Goal: Task Accomplishment & Management: Manage account settings

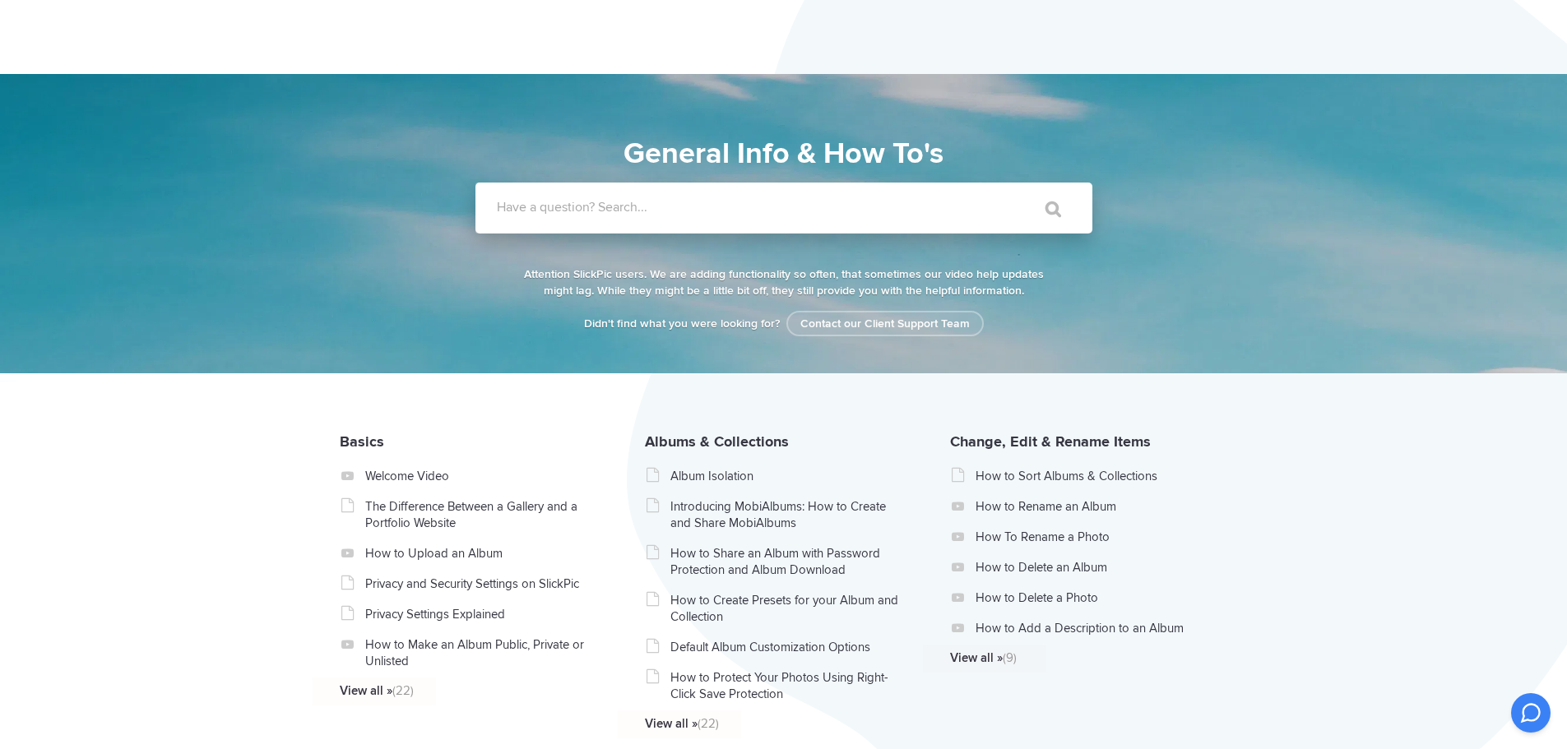
click at [646, 213] on label "Have a question? Search..." at bounding box center [805, 207] width 617 height 16
click at [646, 213] on input "Have a question? Search..." at bounding box center [749, 208] width 549 height 51
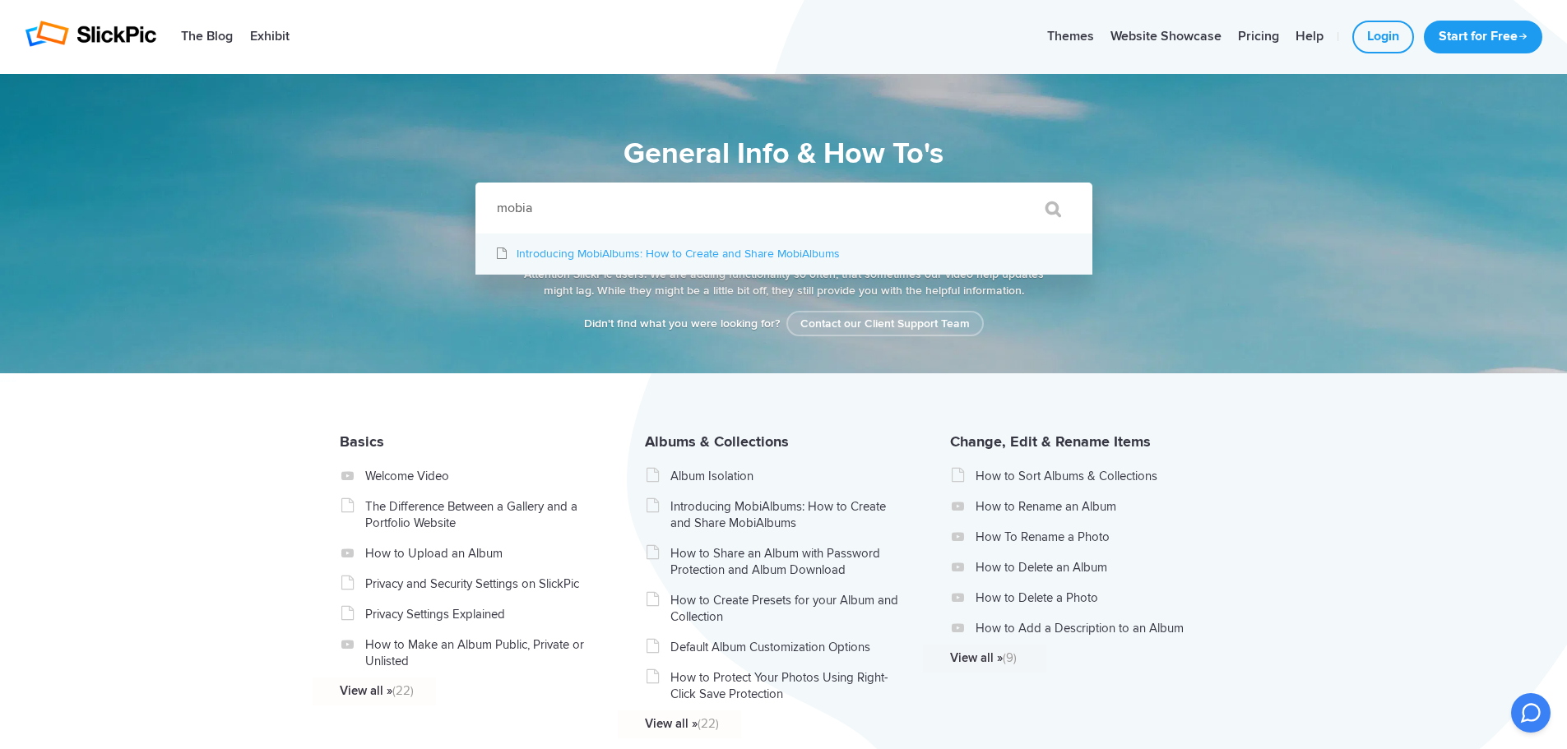
type input "mobia"
click at [662, 259] on link "Introducing MobiAlbums: How to Create and Share MobiAlbums" at bounding box center [783, 254] width 617 height 41
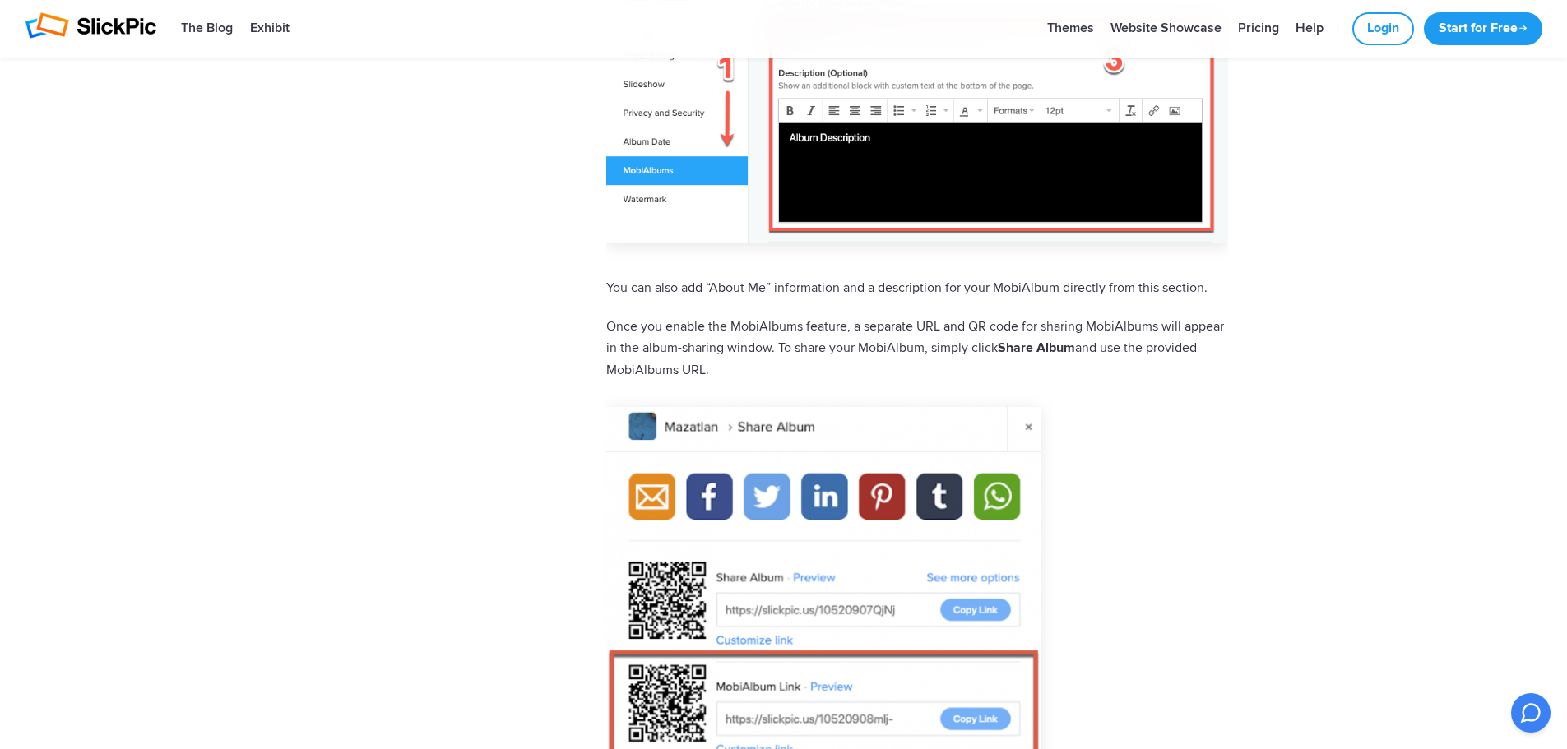
scroll to position [1727, 0]
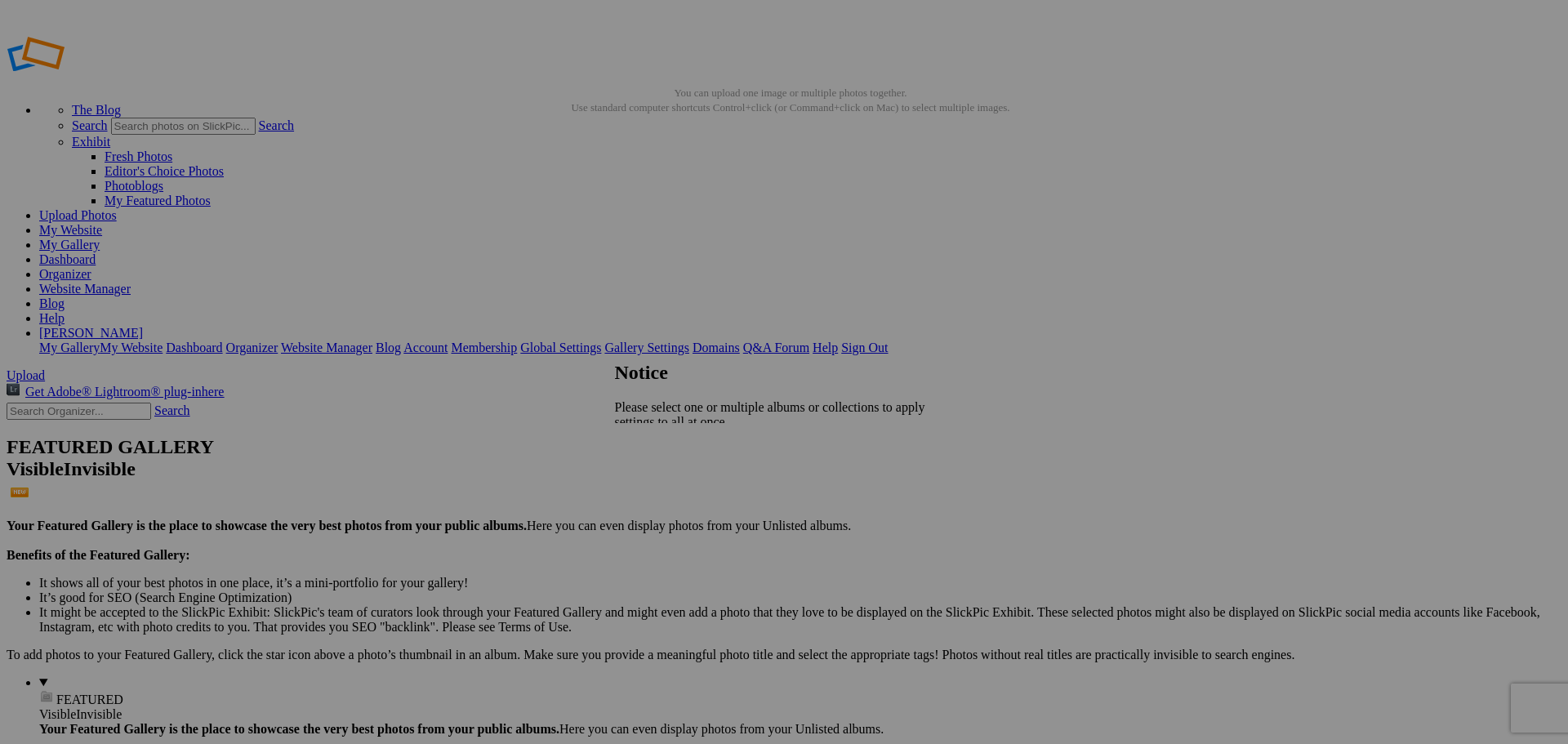
click at [644, 452] on span "Close" at bounding box center [630, 450] width 30 height 14
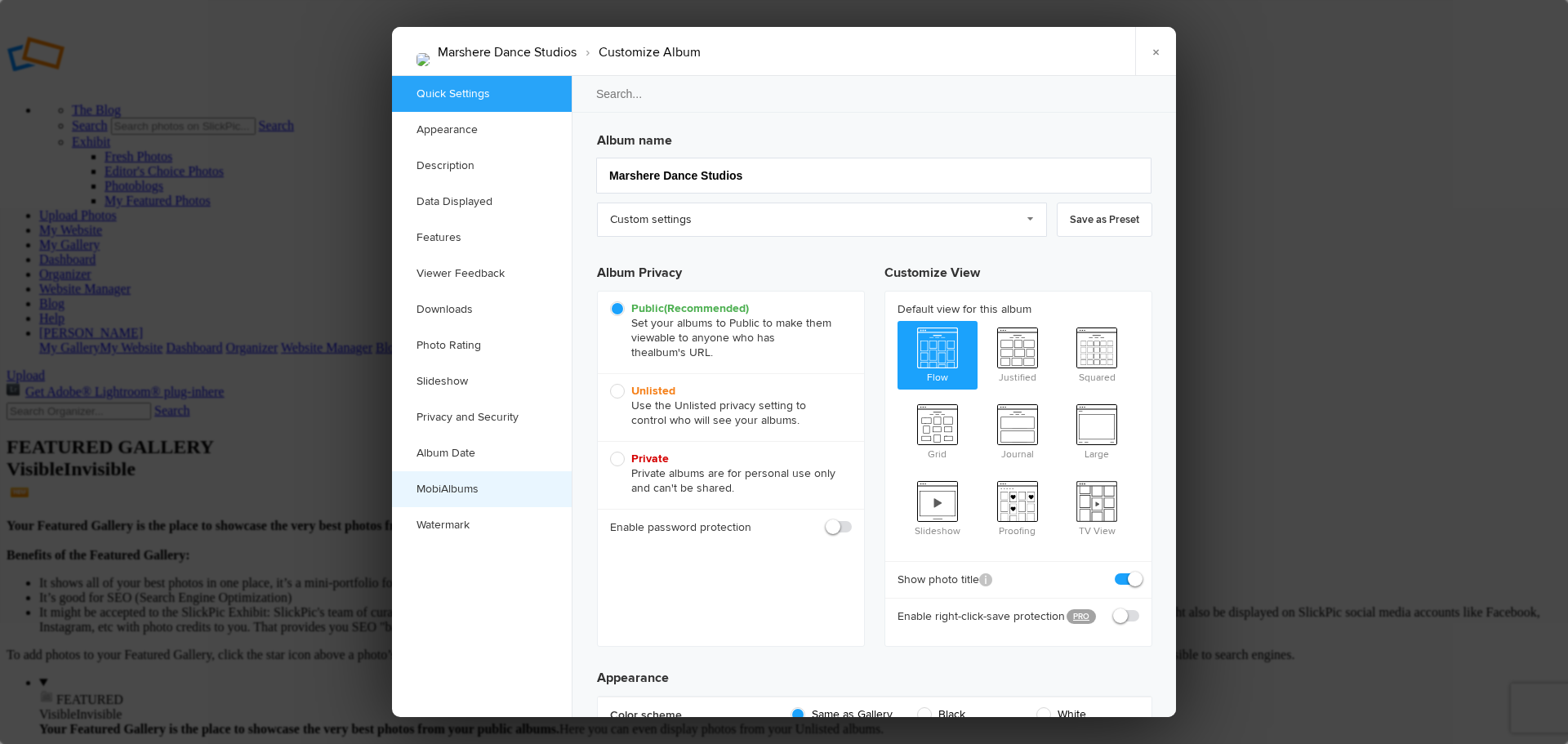
click at [470, 490] on link "MobiAlbums" at bounding box center [482, 489] width 180 height 36
checkbox input "true"
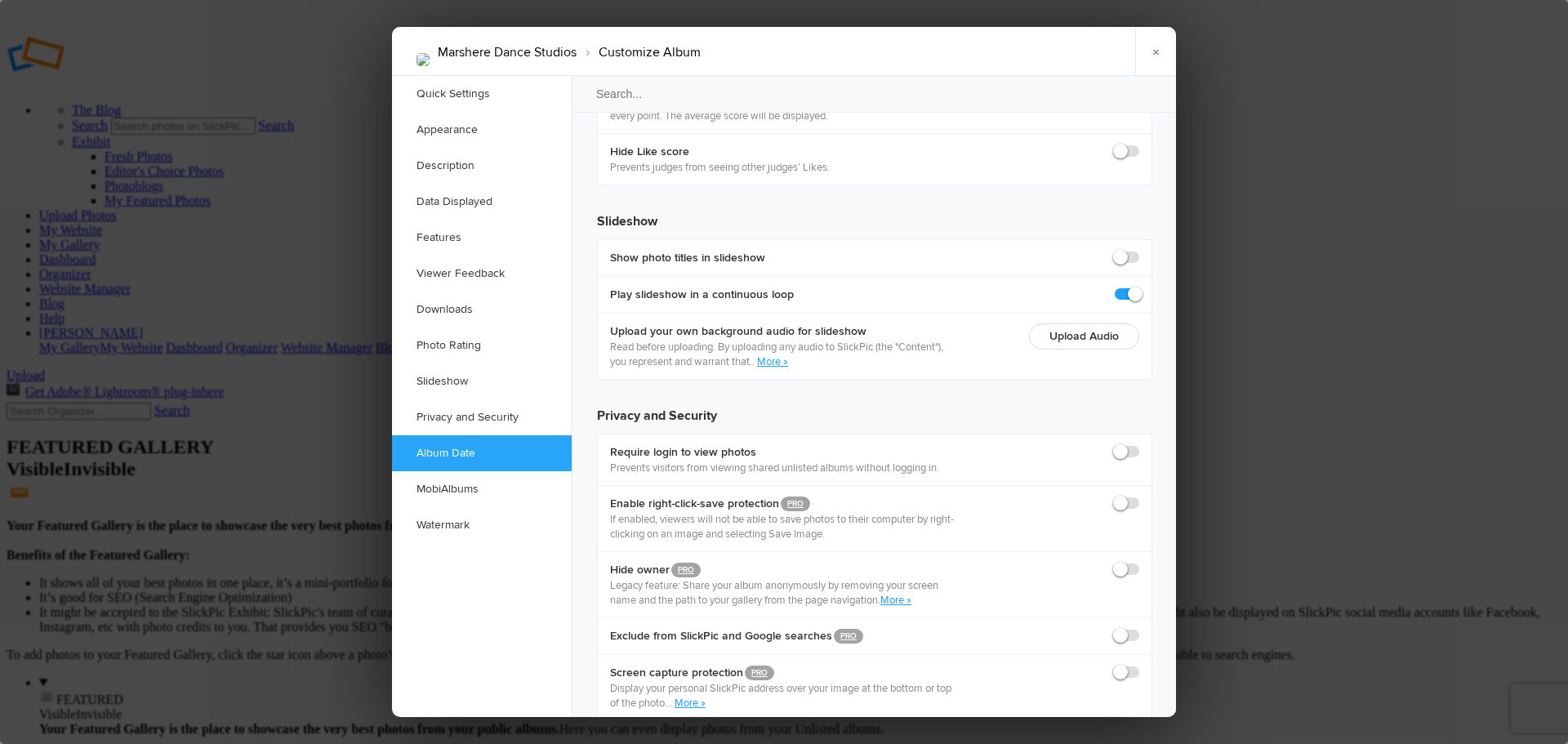
scroll to position [3456, 0]
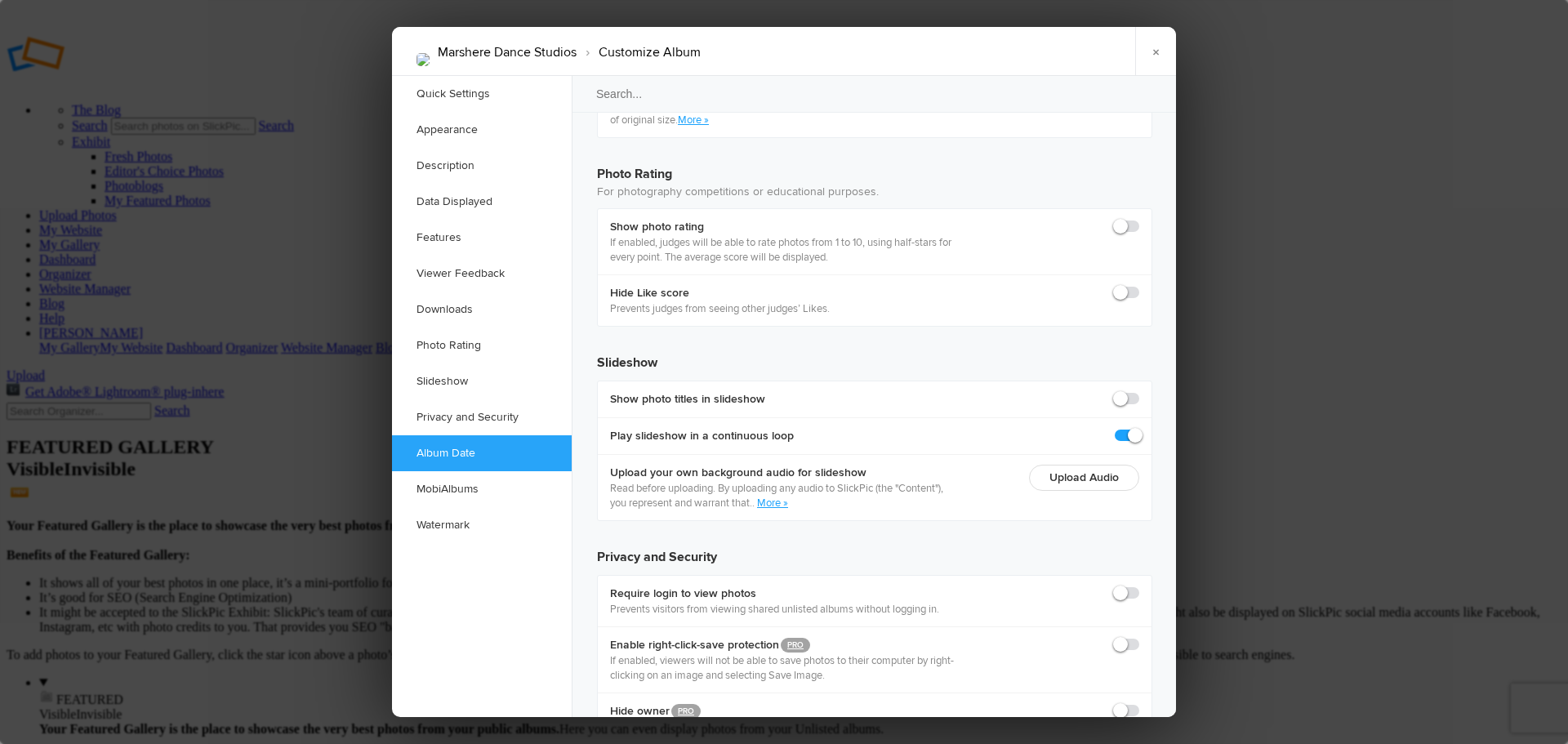
checkbox input "true"
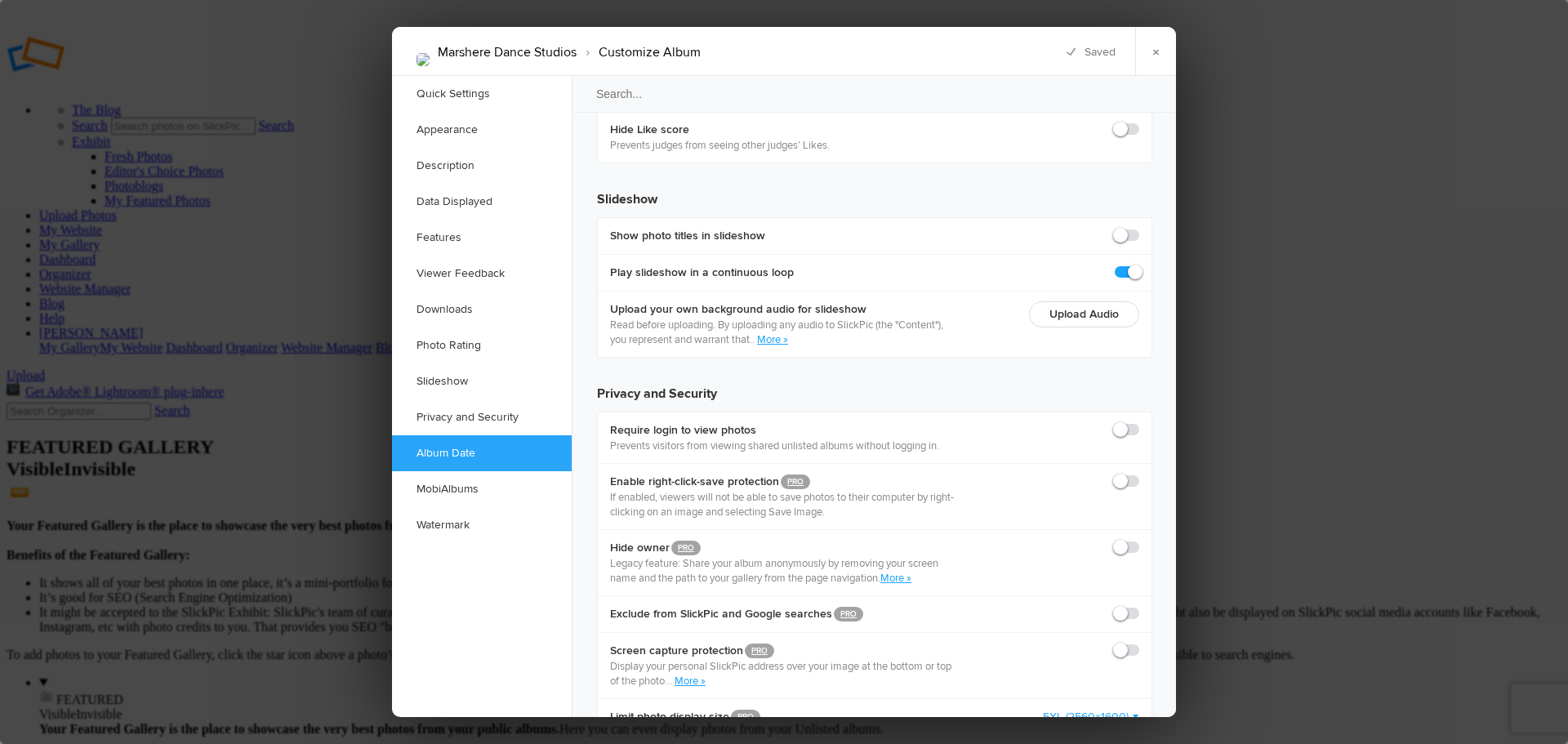
checkbox input "true"
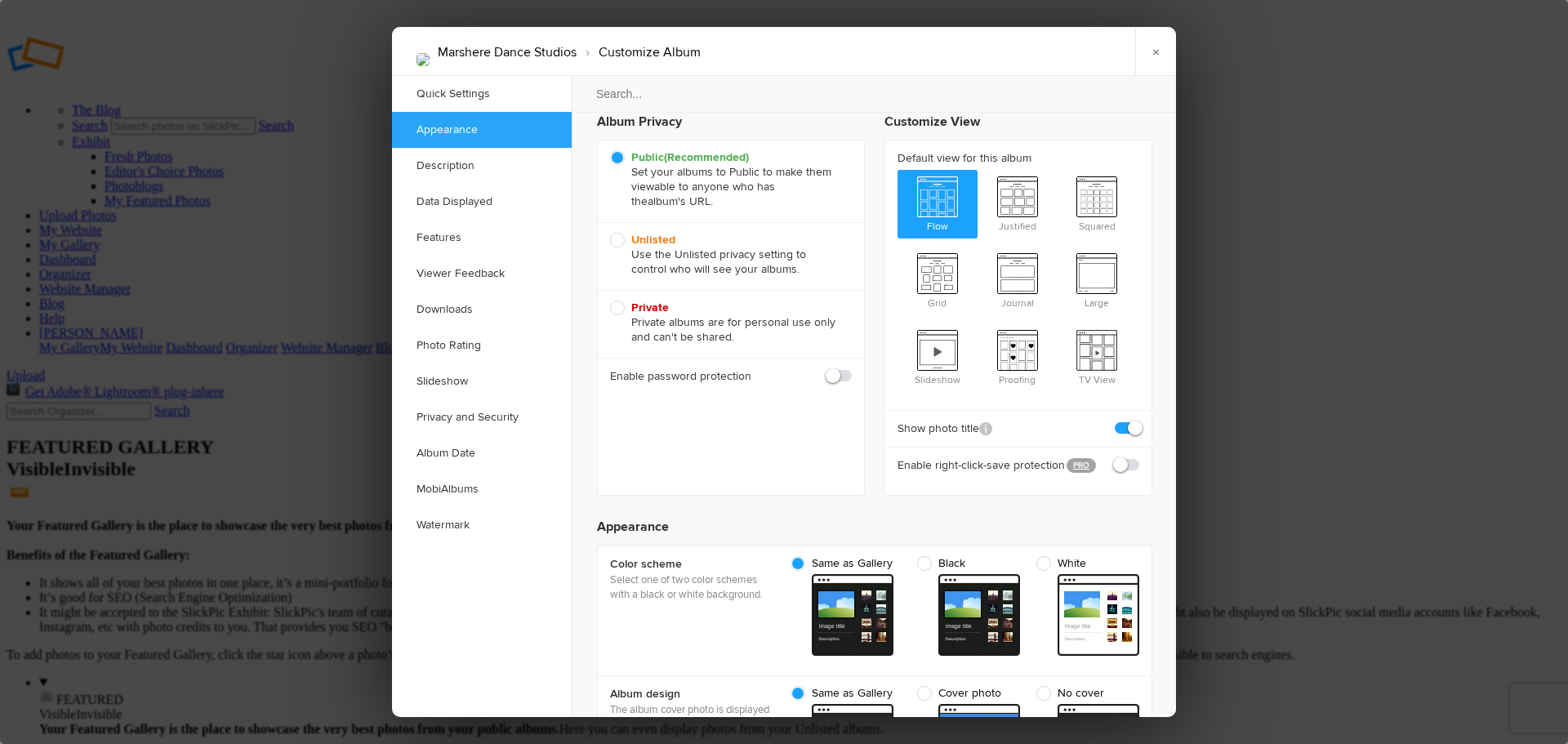
scroll to position [0, 0]
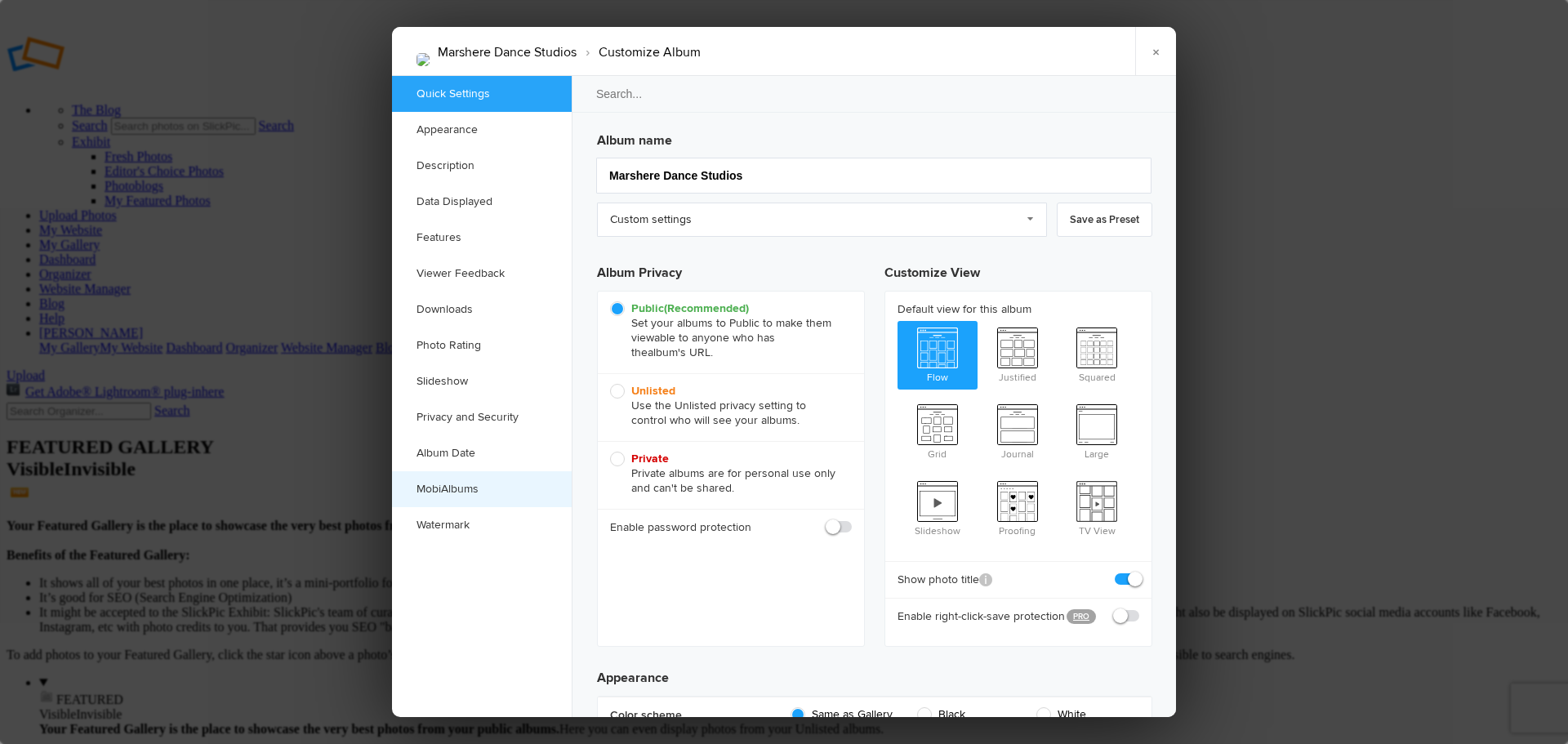
click at [439, 490] on link "MobiAlbums" at bounding box center [482, 489] width 180 height 36
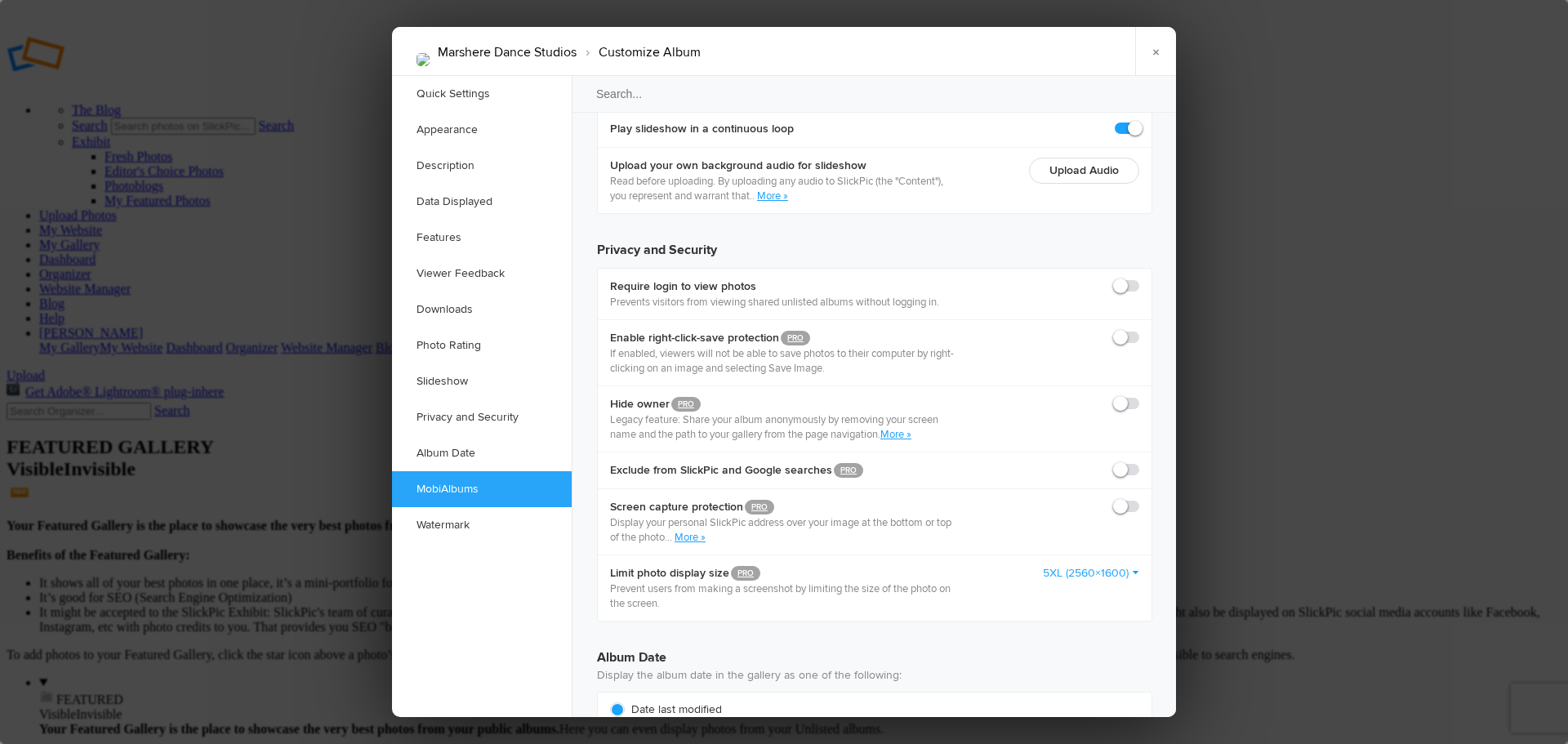
scroll to position [3764, 0]
click at [1154, 44] on link "×" at bounding box center [1155, 51] width 41 height 49
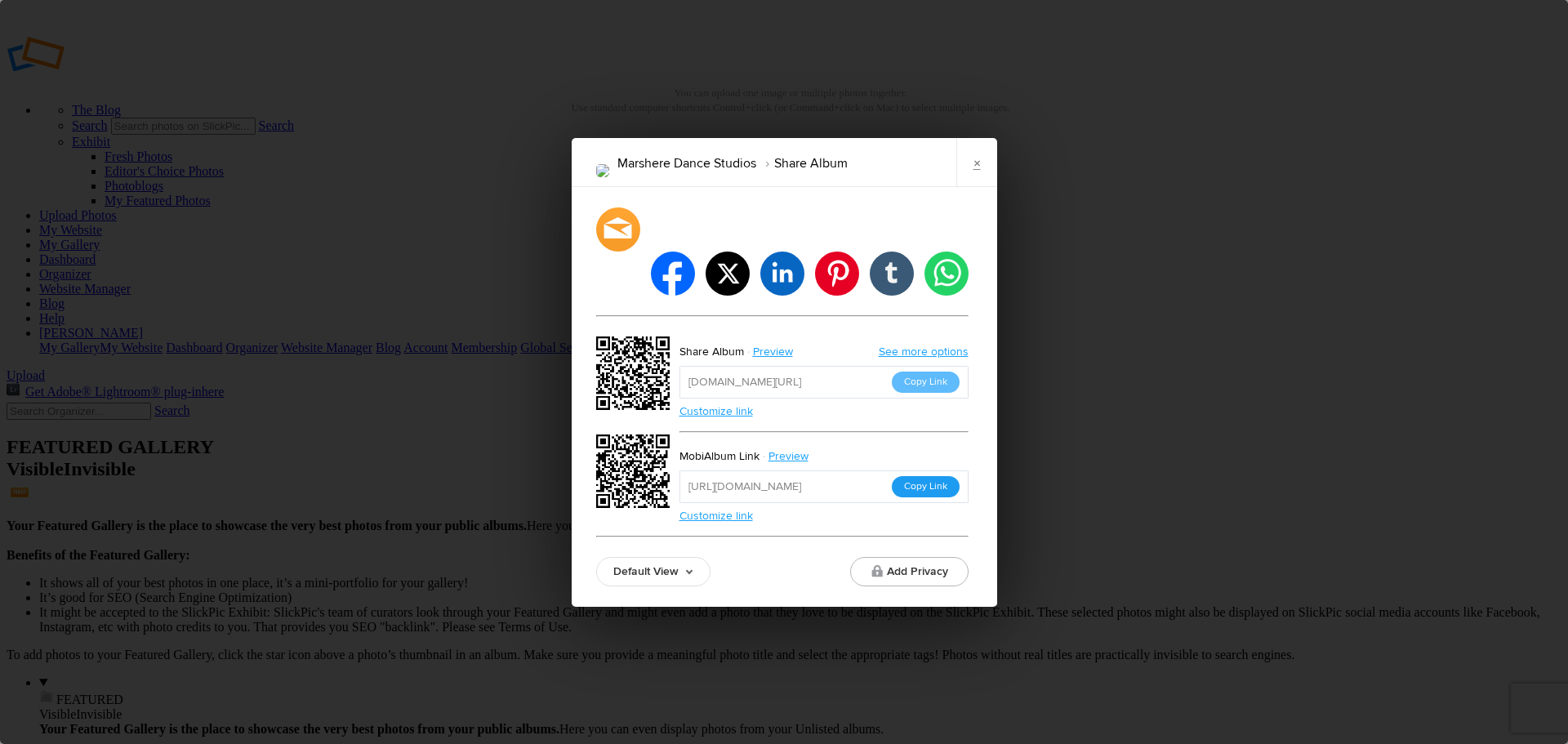
click at [928, 476] on button "Copy Link" at bounding box center [926, 486] width 68 height 21
click at [767, 446] on link "Preview" at bounding box center [790, 456] width 62 height 21
